Goal: Task Accomplishment & Management: Complete application form

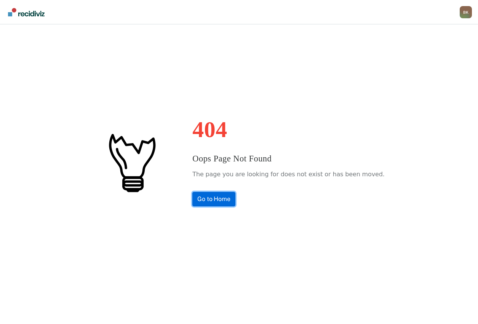
click at [219, 202] on link "Go to Home" at bounding box center [213, 199] width 43 height 14
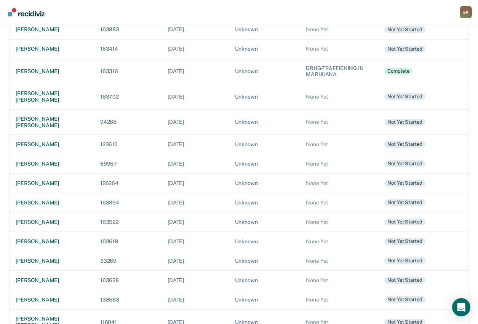
scroll to position [227, 0]
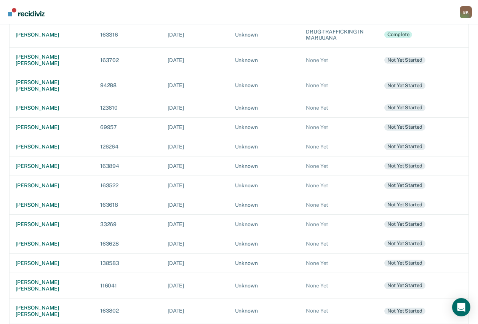
click at [45, 146] on div "[PERSON_NAME]" at bounding box center [52, 147] width 72 height 6
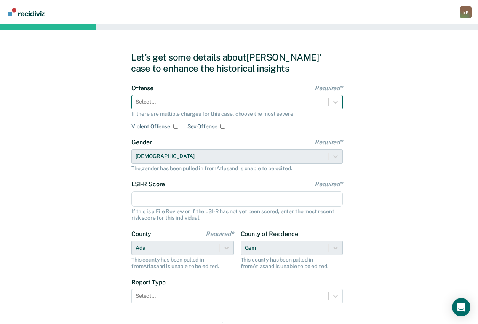
click at [295, 103] on div at bounding box center [230, 102] width 189 height 8
click at [170, 99] on div at bounding box center [230, 102] width 189 height 8
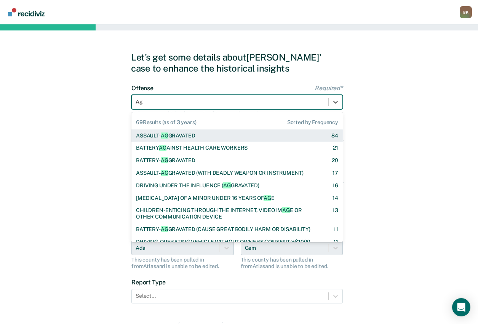
type input "Agg"
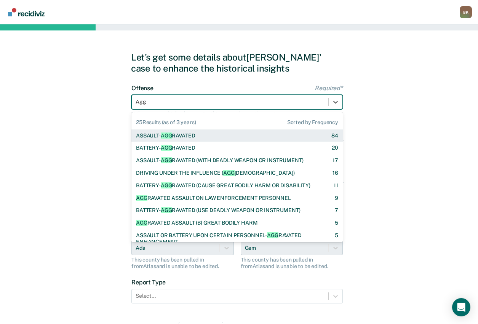
click at [173, 135] on div "ASSAULT- AGG RAVATED" at bounding box center [165, 135] width 59 height 6
checkbox input "true"
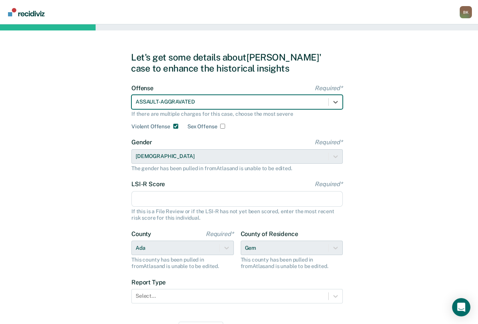
click at [174, 198] on input "LSI-R Score Required*" at bounding box center [236, 199] width 211 height 16
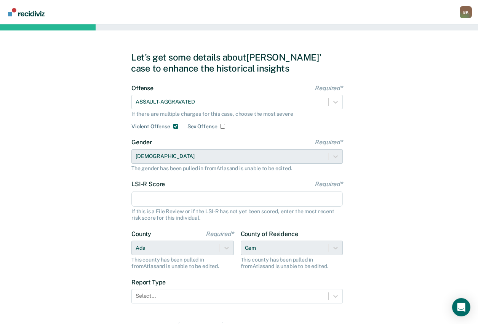
click at [181, 199] on input "LSI-R Score Required*" at bounding box center [236, 199] width 211 height 16
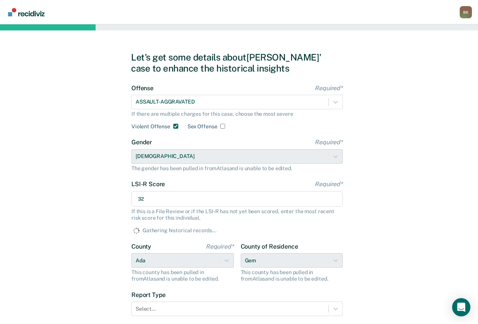
scroll to position [43, 0]
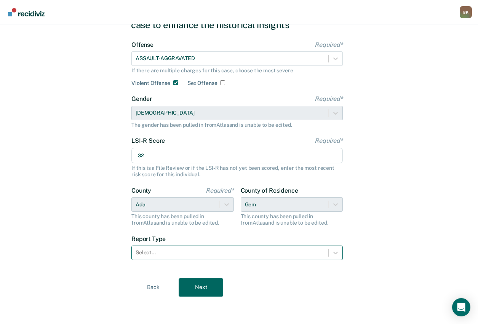
type input "32"
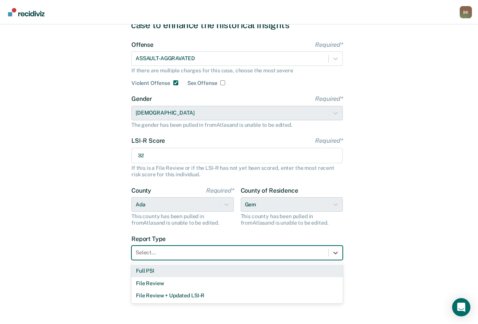
click at [264, 252] on div at bounding box center [230, 253] width 189 height 8
click at [255, 271] on div "Full PSI" at bounding box center [236, 271] width 211 height 13
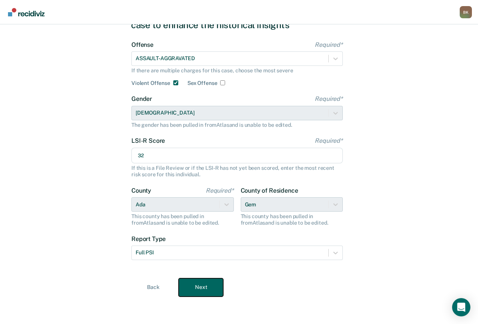
click at [194, 291] on button "Next" at bounding box center [201, 287] width 45 height 18
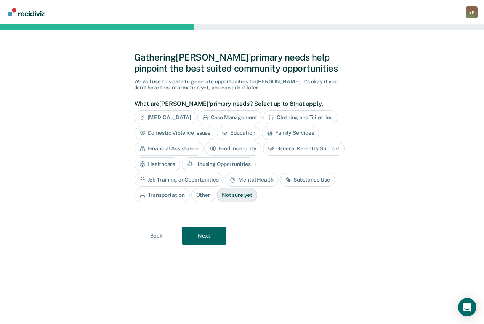
click at [185, 114] on div "[MEDICAL_DATA]" at bounding box center [164, 117] width 61 height 14
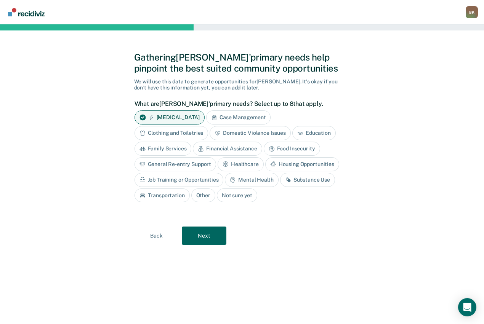
click at [259, 132] on div "Domestic Violence Issues" at bounding box center [249, 133] width 81 height 14
click at [314, 128] on div "Education" at bounding box center [322, 133] width 43 height 14
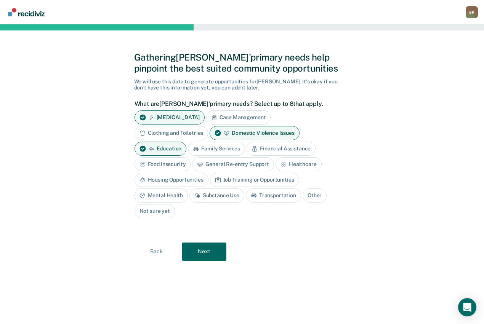
click at [180, 194] on div "Mental Health" at bounding box center [160, 195] width 53 height 14
click at [228, 198] on div "Substance Use" at bounding box center [225, 195] width 55 height 14
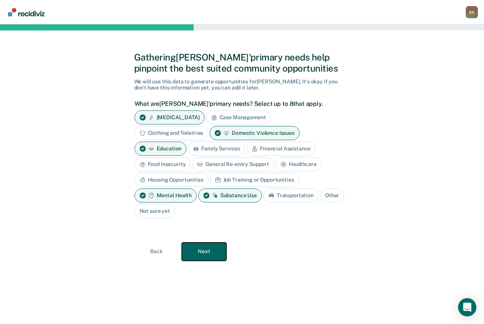
click at [212, 255] on button "Next" at bounding box center [204, 252] width 45 height 18
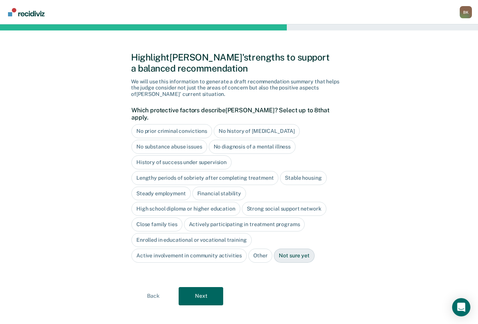
click at [295, 171] on div "Stable housing" at bounding box center [303, 178] width 46 height 14
click at [164, 218] on div "Close family ties" at bounding box center [156, 224] width 51 height 14
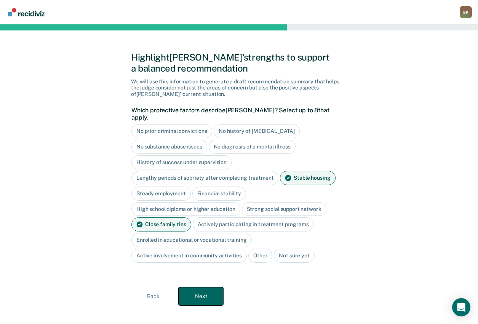
click at [212, 289] on button "Next" at bounding box center [201, 296] width 45 height 18
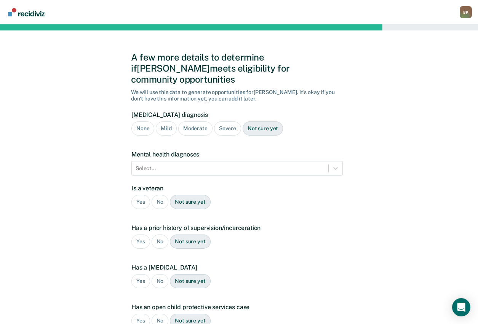
click at [227, 121] on div "Severe" at bounding box center [227, 128] width 27 height 14
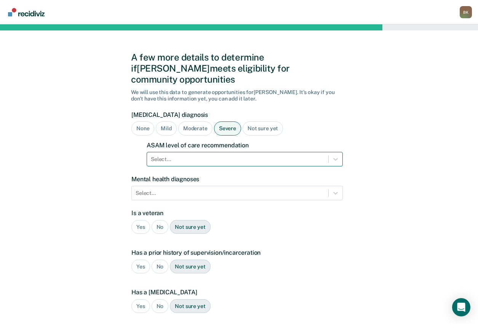
click at [204, 155] on div at bounding box center [238, 159] width 174 height 8
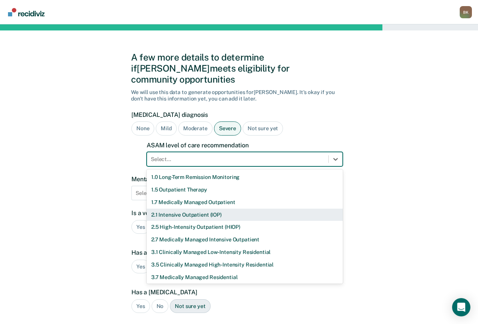
click at [187, 209] on div "2.1 Intensive Outpatient (IOP)" at bounding box center [245, 215] width 196 height 13
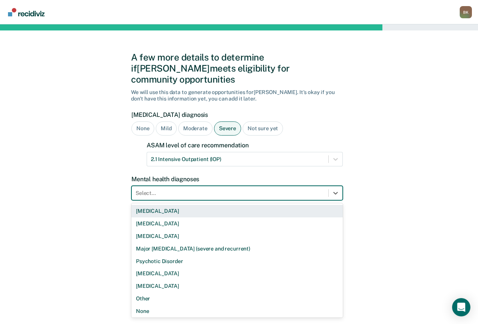
click at [169, 188] on div "Select..." at bounding box center [236, 193] width 211 height 14
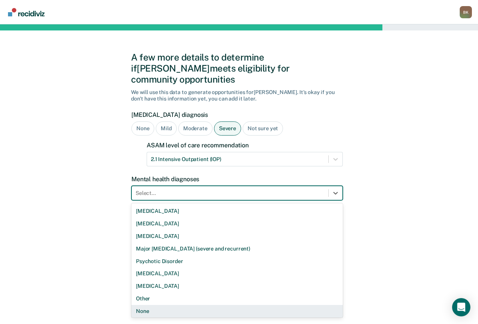
click at [182, 305] on div "None" at bounding box center [236, 311] width 211 height 13
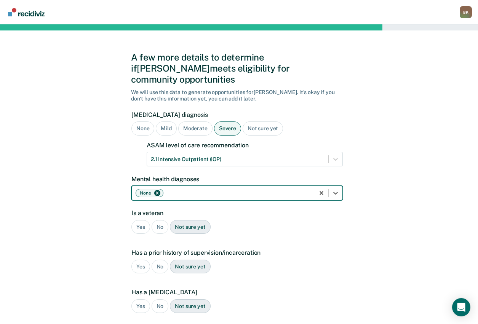
click at [162, 220] on div "No" at bounding box center [160, 227] width 17 height 14
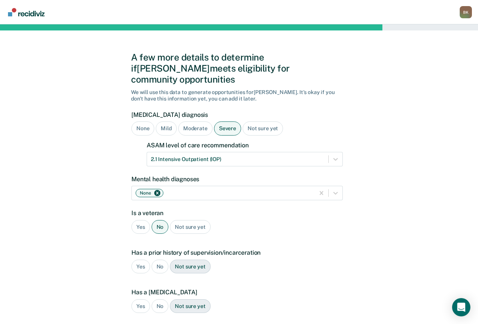
scroll to position [38, 0]
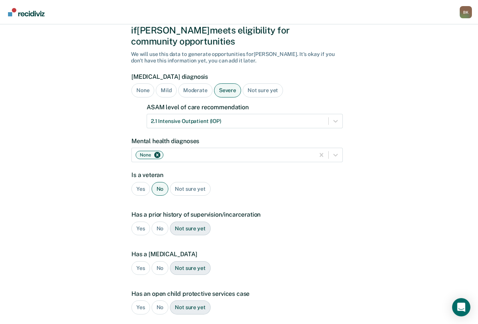
click at [141, 222] on div "Yes" at bounding box center [140, 229] width 19 height 14
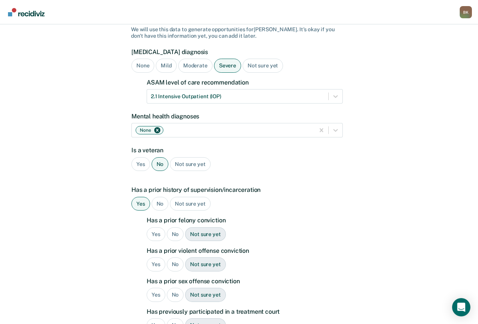
scroll to position [76, 0]
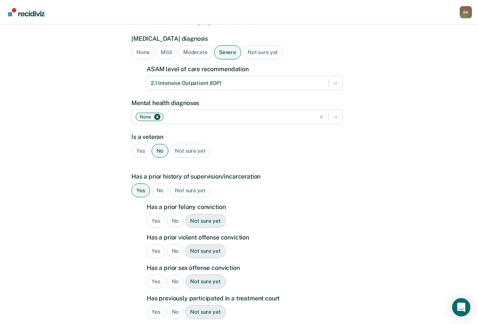
click at [153, 214] on div "Yes" at bounding box center [156, 221] width 19 height 14
click at [173, 244] on div "No" at bounding box center [175, 251] width 17 height 14
click at [175, 275] on div "No" at bounding box center [175, 282] width 17 height 14
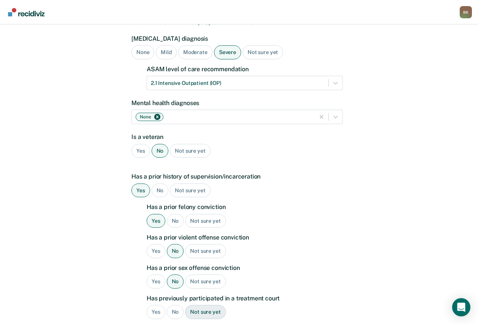
click at [152, 305] on div "Yes" at bounding box center [156, 312] width 19 height 14
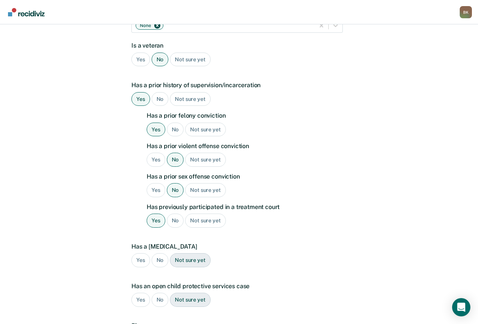
scroll to position [190, 0]
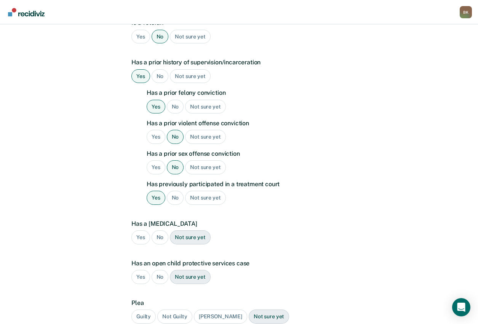
click at [160, 230] on div "No" at bounding box center [160, 237] width 17 height 14
click at [161, 270] on div "No" at bounding box center [160, 277] width 17 height 14
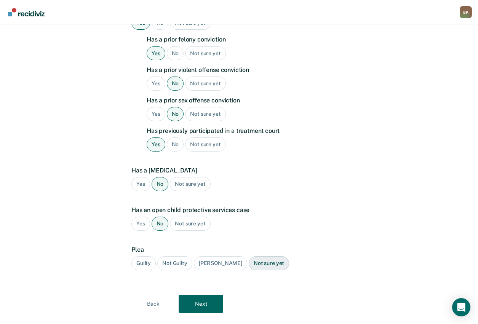
scroll to position [249, 0]
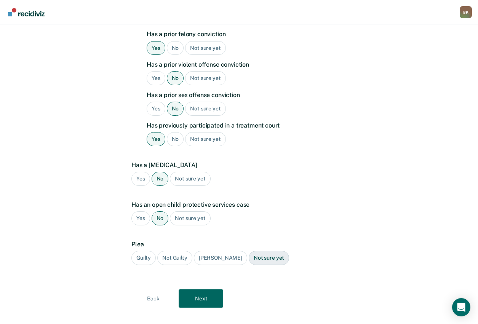
click at [137, 251] on div "Guilty" at bounding box center [143, 258] width 24 height 14
click at [200, 289] on button "Next" at bounding box center [201, 298] width 45 height 18
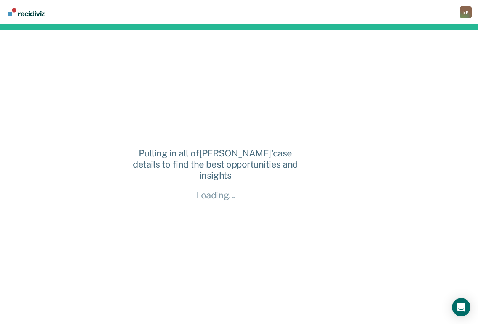
scroll to position [0, 0]
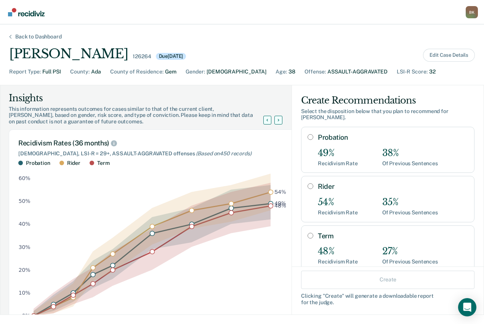
click at [307, 236] on input "Term" at bounding box center [310, 236] width 6 height 6
radio input "true"
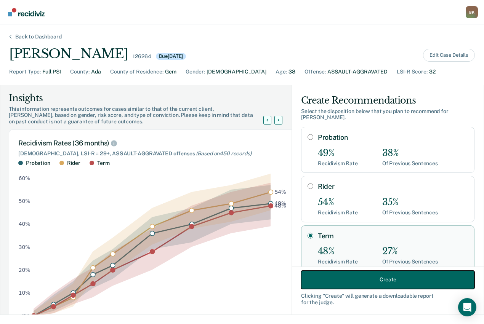
click at [389, 278] on button "Create" at bounding box center [387, 279] width 173 height 18
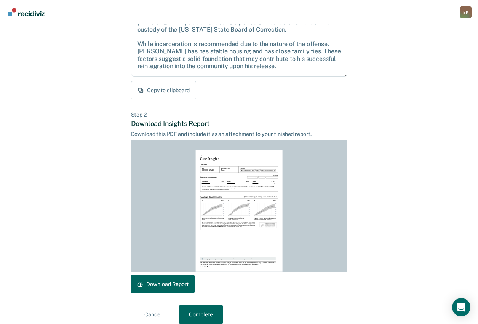
scroll to position [110, 0]
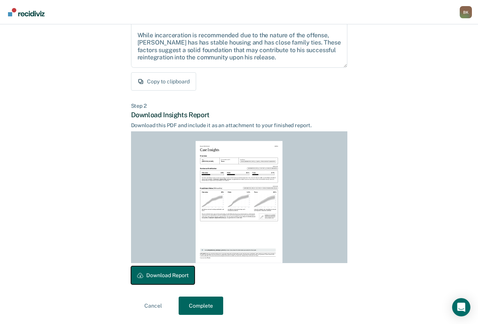
drag, startPoint x: 181, startPoint y: 271, endPoint x: 181, endPoint y: 249, distance: 21.7
click at [181, 272] on button "Download Report" at bounding box center [163, 275] width 64 height 18
click at [192, 302] on button "Complete" at bounding box center [201, 306] width 45 height 18
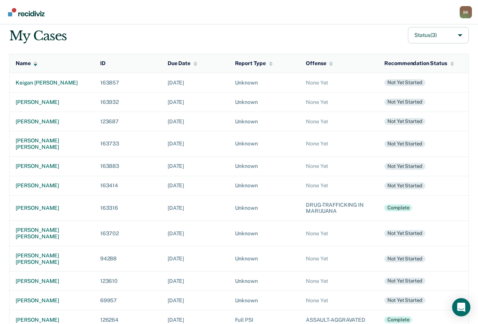
scroll to position [37, 0]
